Goal: Task Accomplishment & Management: Manage account settings

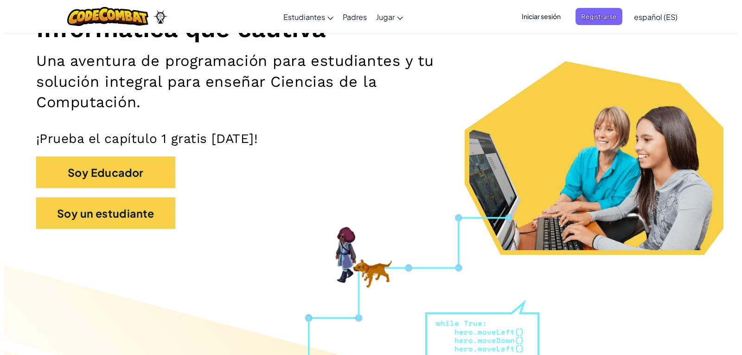
scroll to position [139, 0]
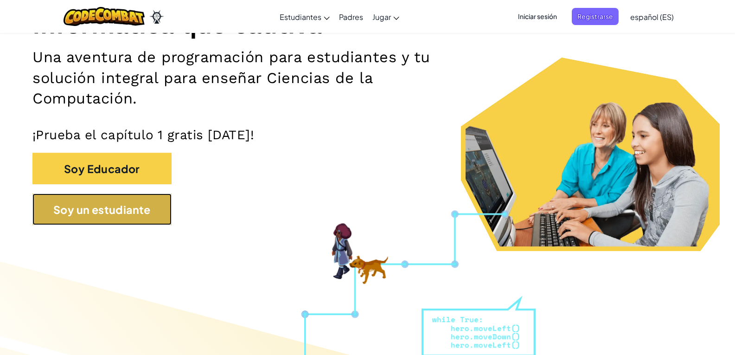
click at [134, 220] on button "Soy un estudiante" at bounding box center [101, 209] width 139 height 32
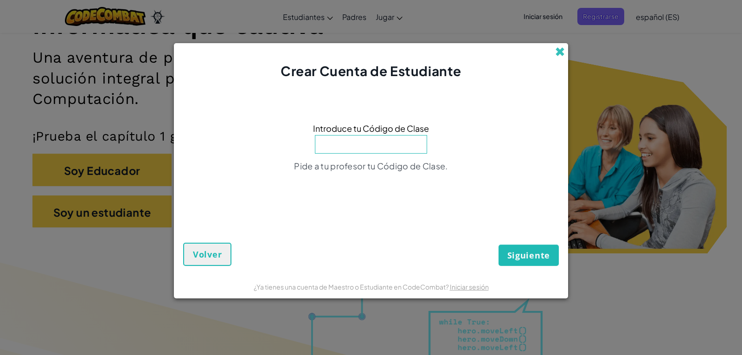
click at [560, 50] on span at bounding box center [560, 52] width 10 height 10
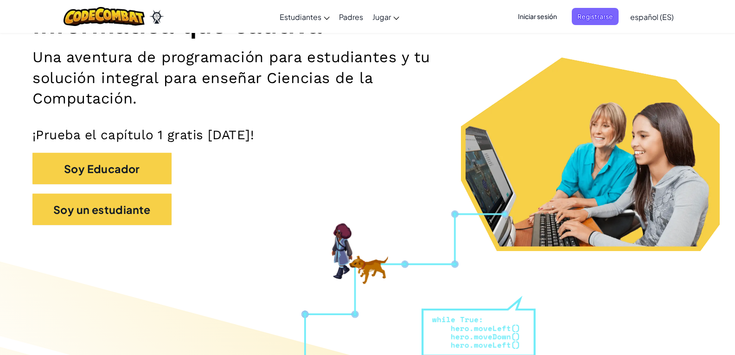
click at [550, 16] on font "Iniciar sesión" at bounding box center [537, 16] width 39 height 8
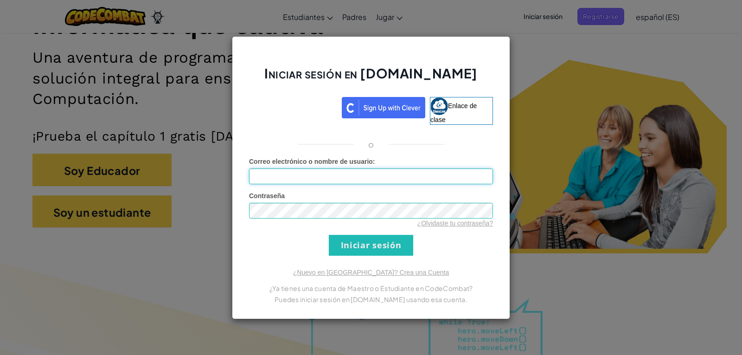
click at [431, 183] on input "Correo electrónico o nombre de usuario :" at bounding box center [371, 176] width 244 height 16
type input "[EMAIL_ADDRESS][DOMAIN_NAME]"
click at [355, 249] on input "Iniciar sesión" at bounding box center [371, 245] width 84 height 21
